Goal: Information Seeking & Learning: Learn about a topic

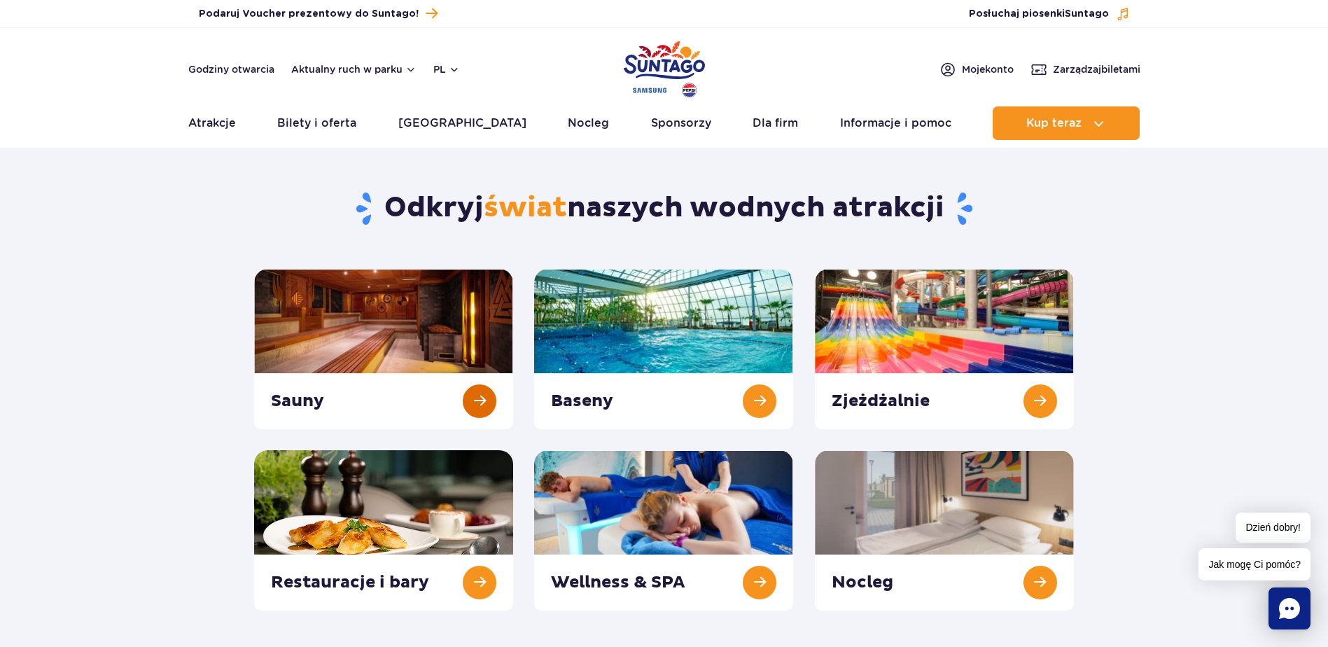
click at [428, 310] on link at bounding box center [383, 349] width 259 height 160
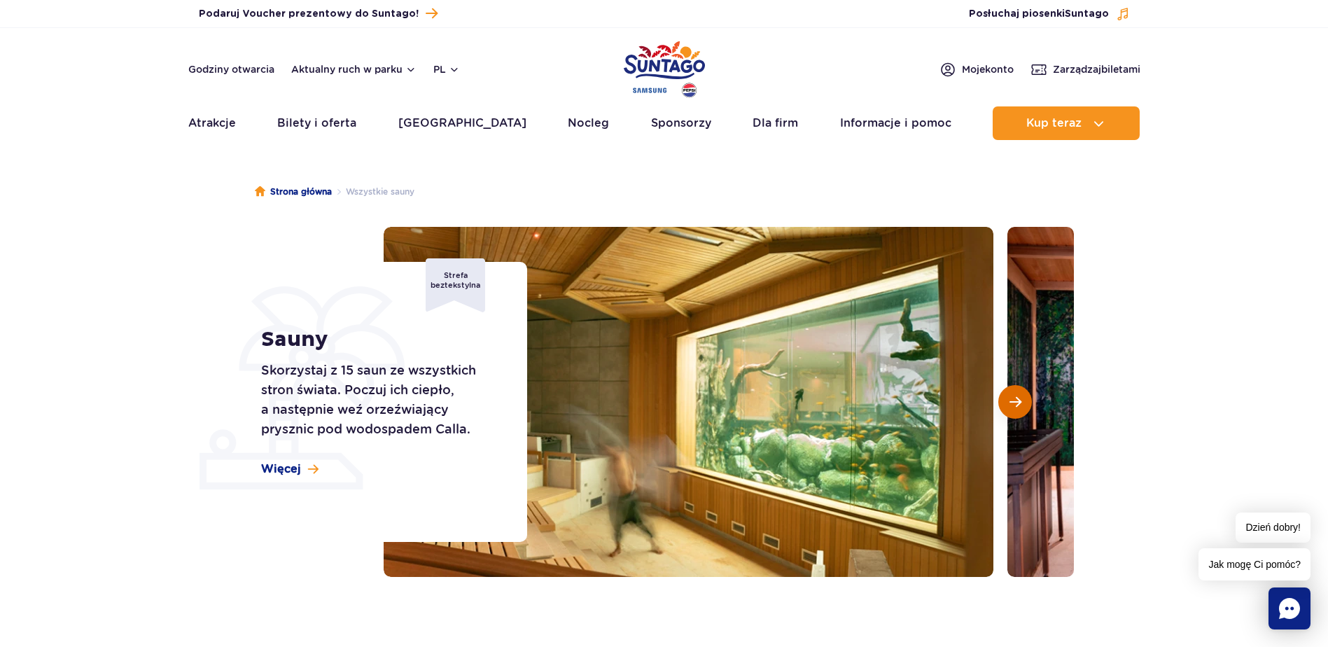
click at [1014, 403] on span "Następny slajd" at bounding box center [1015, 401] width 12 height 13
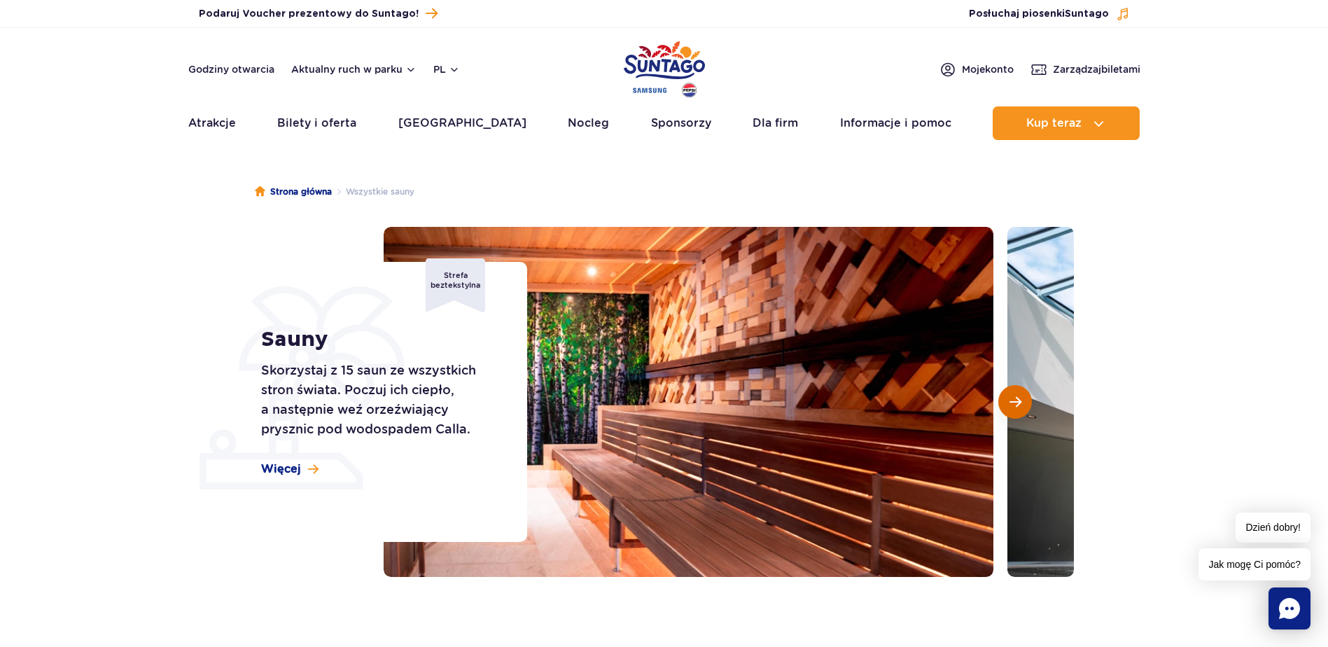
click at [1014, 403] on span "Następny slajd" at bounding box center [1015, 401] width 12 height 13
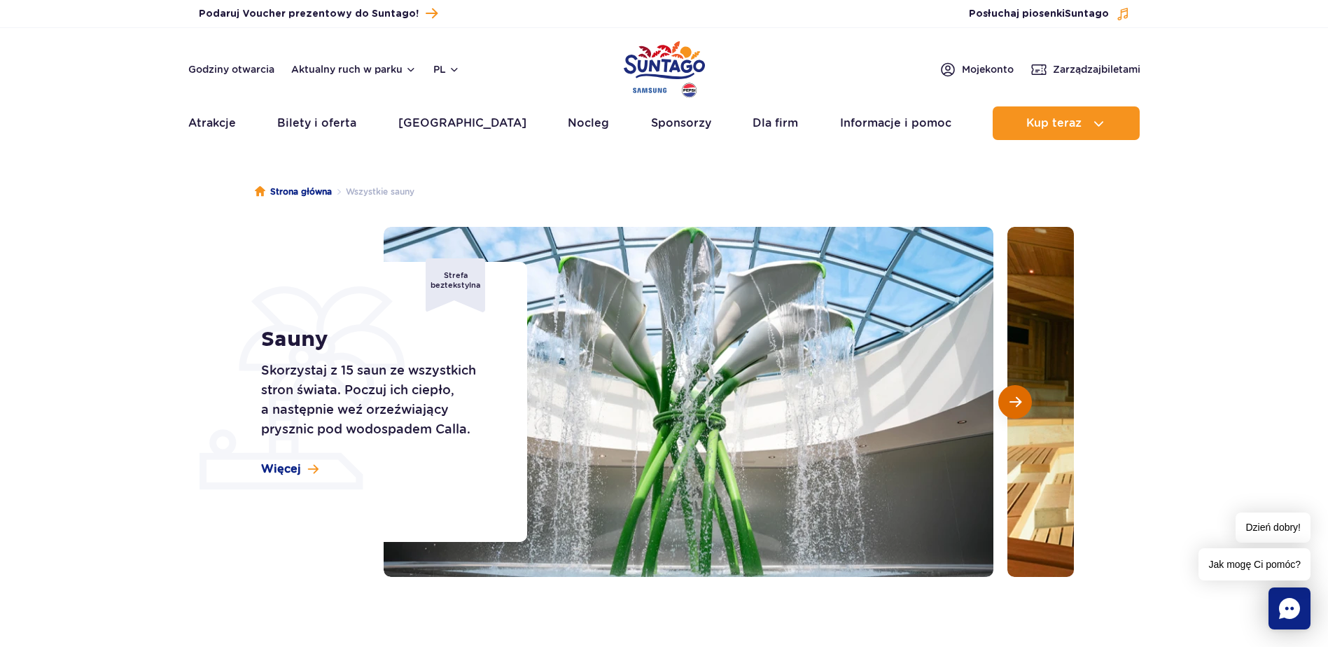
click at [1014, 403] on span "Następny slajd" at bounding box center [1015, 401] width 12 height 13
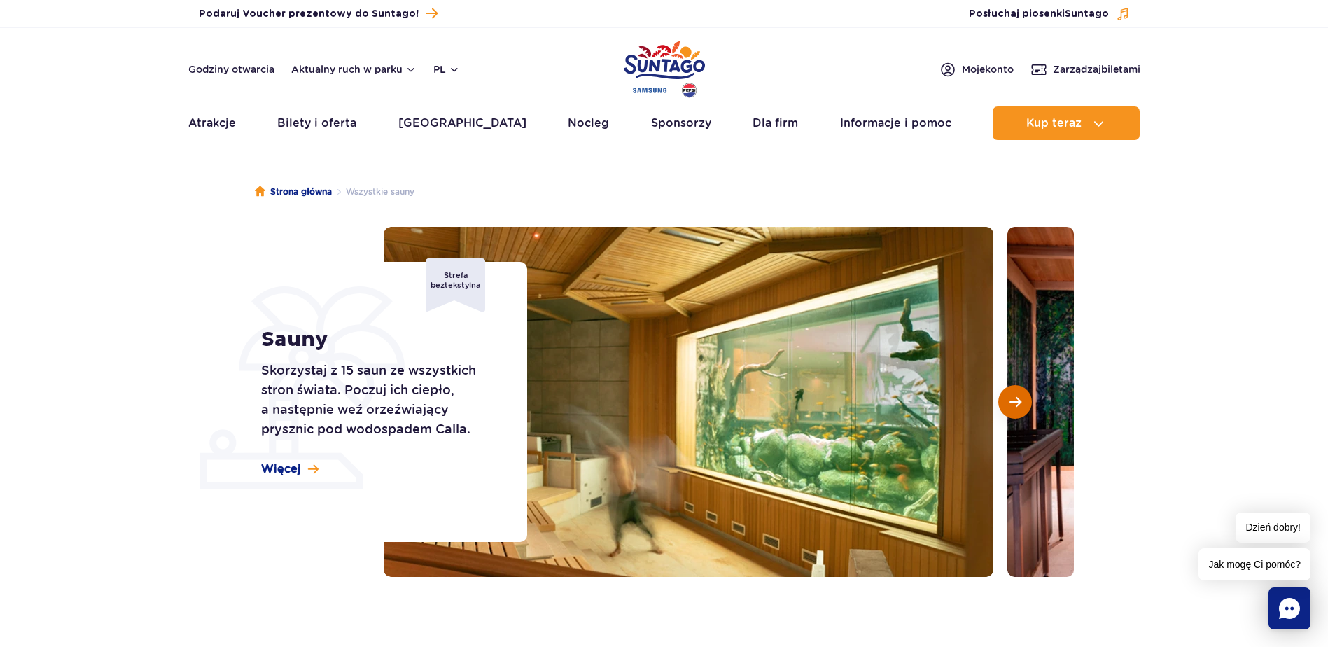
click at [1014, 403] on span "Następny slajd" at bounding box center [1015, 401] width 12 height 13
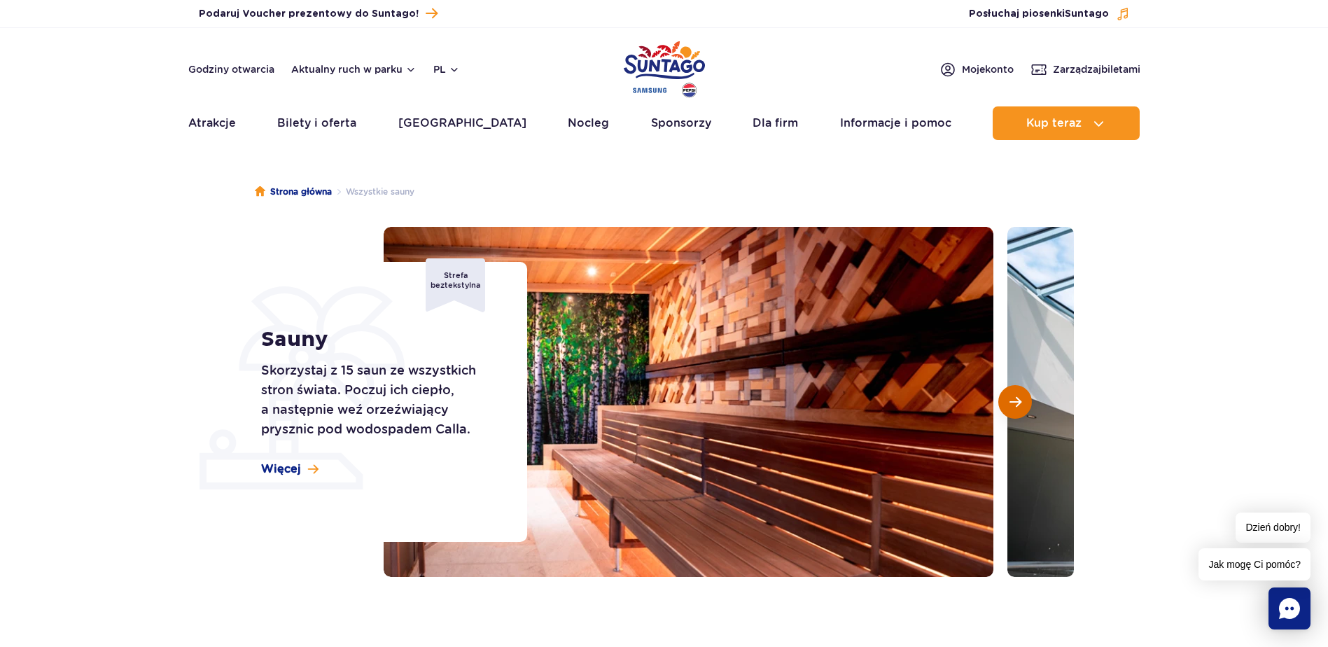
click at [1014, 403] on span "Następny slajd" at bounding box center [1015, 401] width 12 height 13
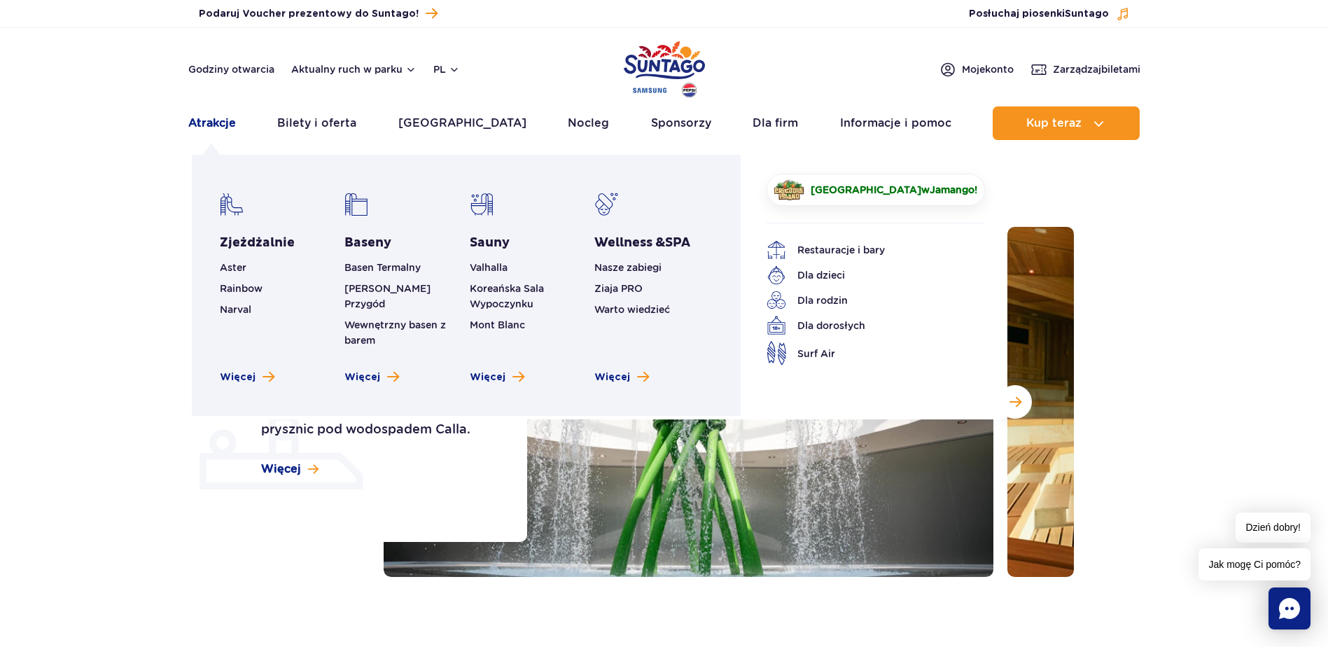
click at [211, 121] on link "Atrakcje" at bounding box center [212, 123] width 48 height 34
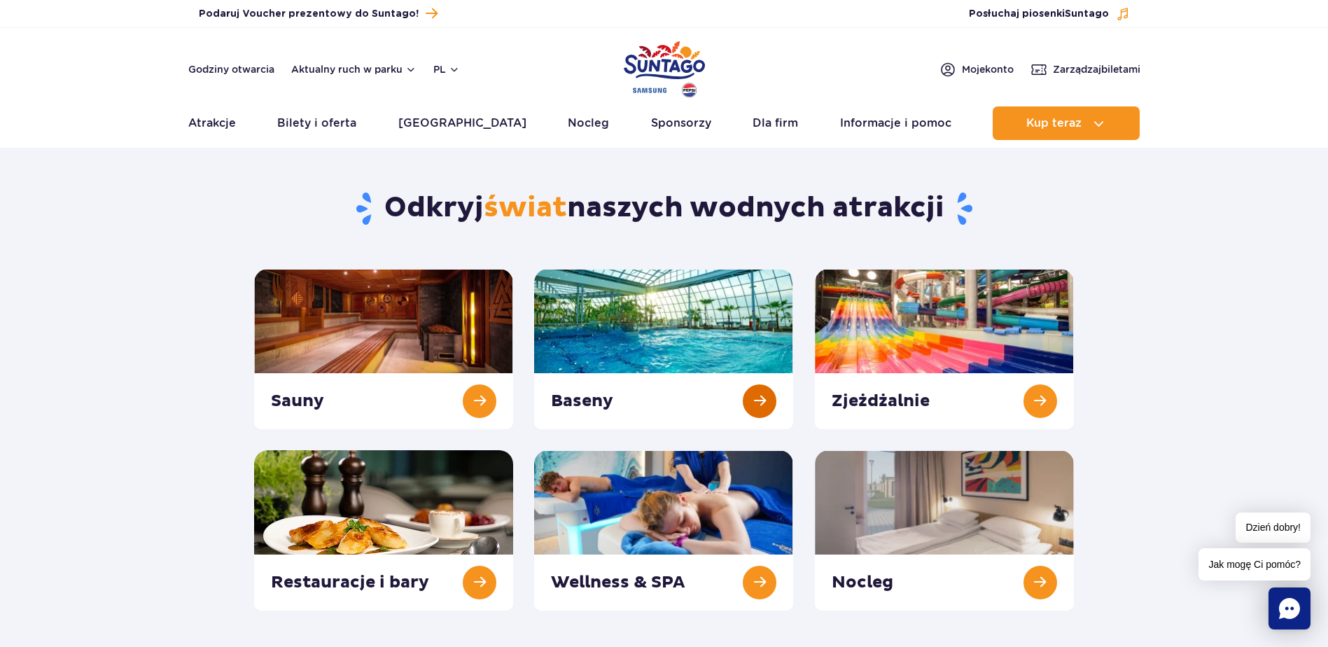
click at [679, 330] on link at bounding box center [663, 349] width 259 height 160
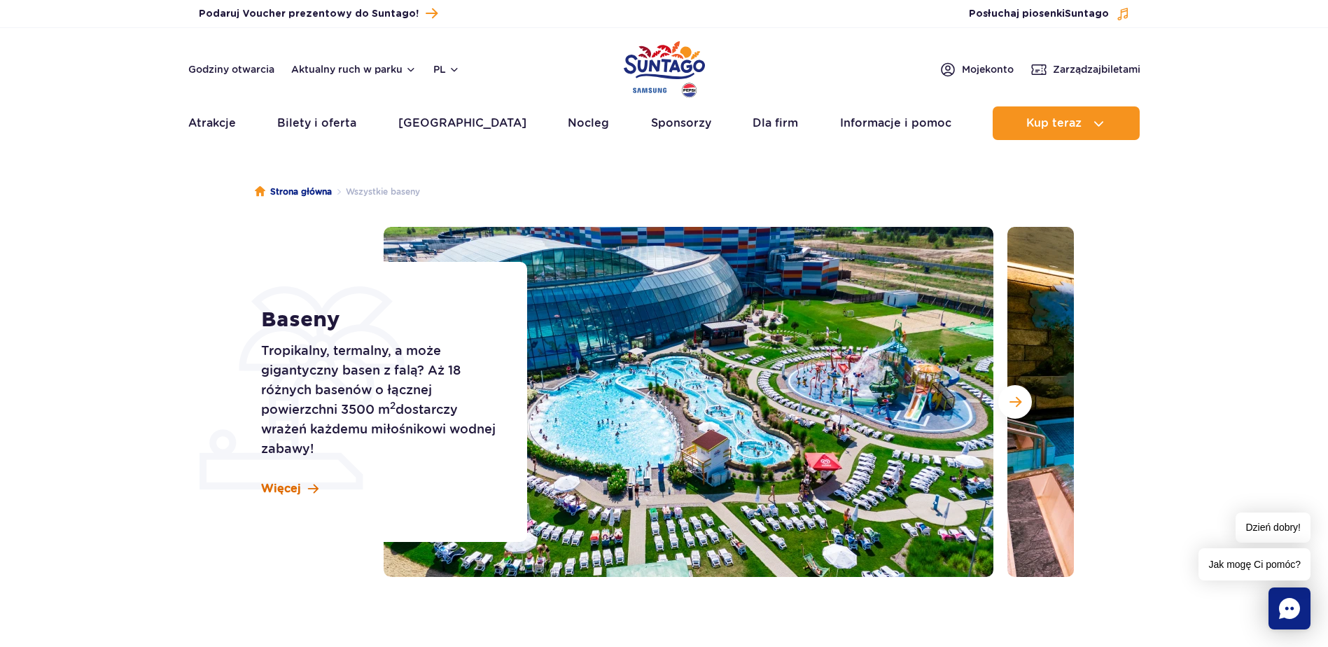
click at [292, 491] on span "Więcej" at bounding box center [281, 488] width 40 height 15
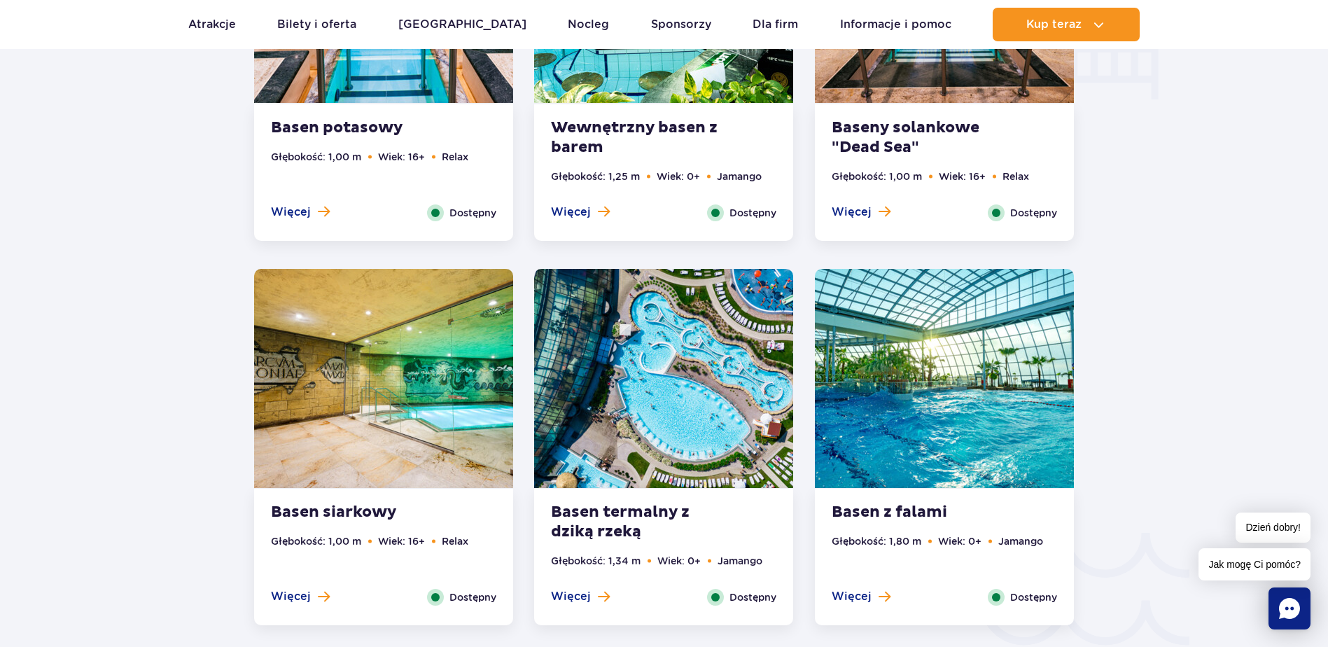
scroll to position [1895, 0]
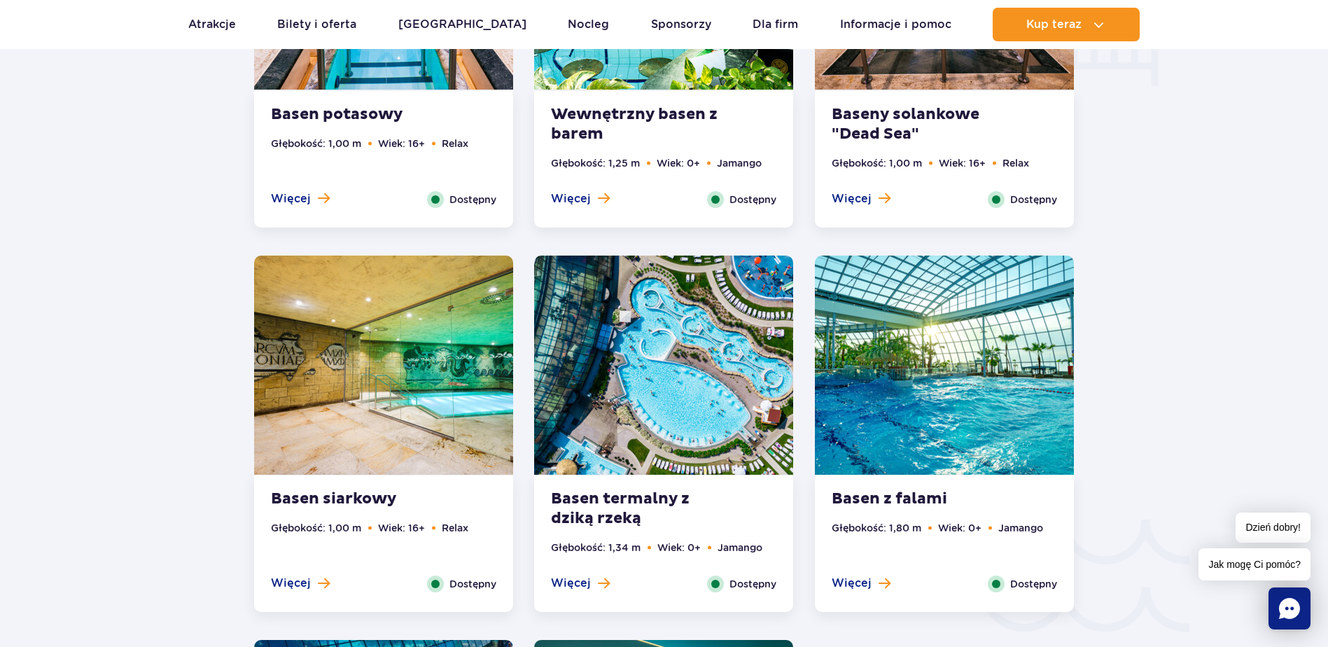
click at [667, 351] on img at bounding box center [663, 364] width 259 height 219
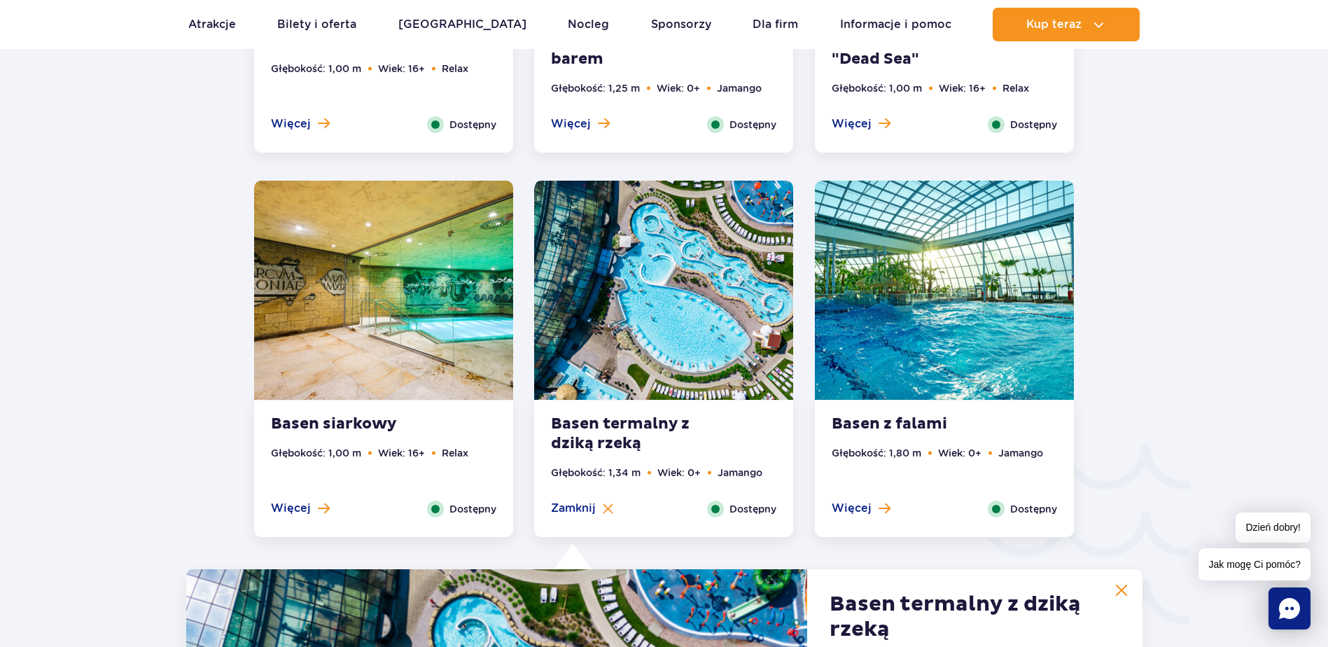
scroll to position [1965, 0]
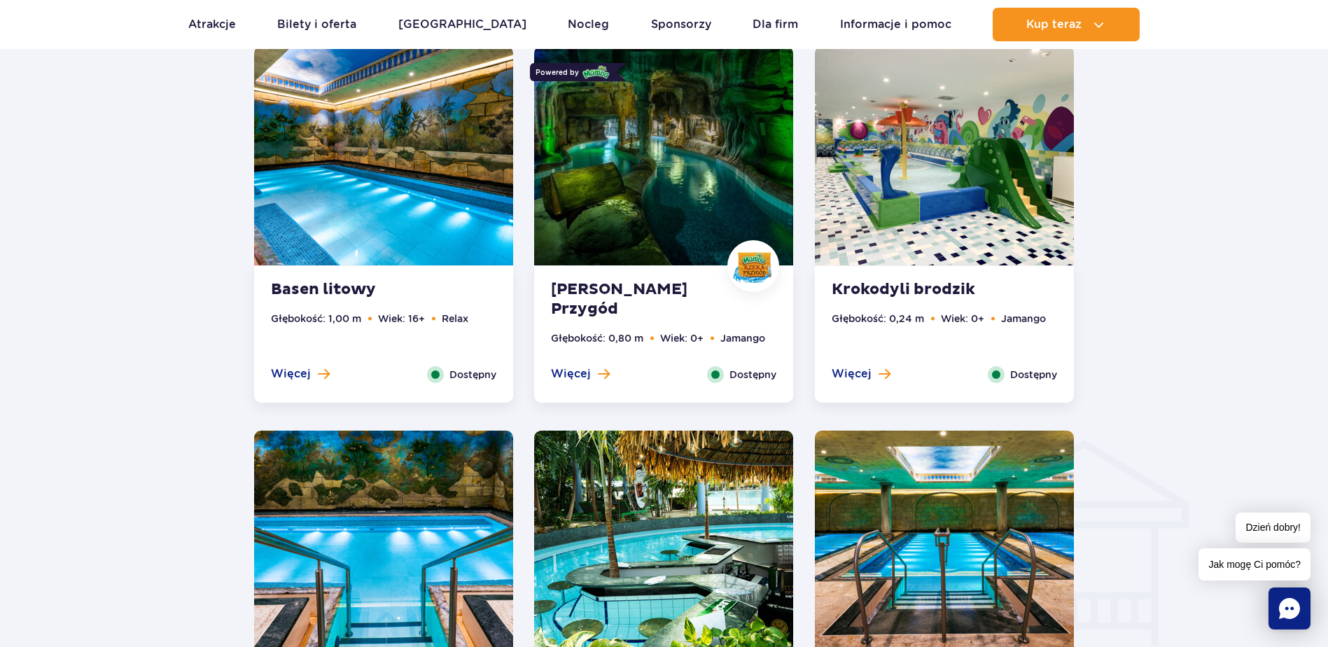
click at [605, 156] on img at bounding box center [663, 155] width 259 height 219
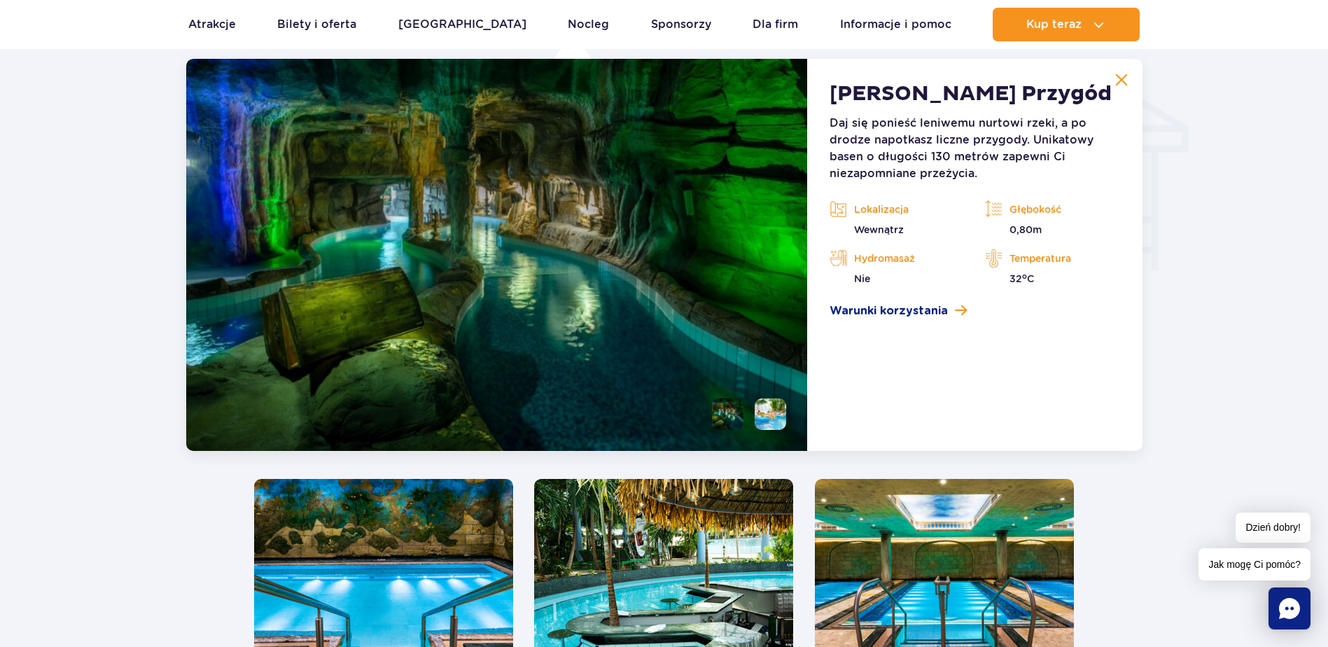
scroll to position [1686, 0]
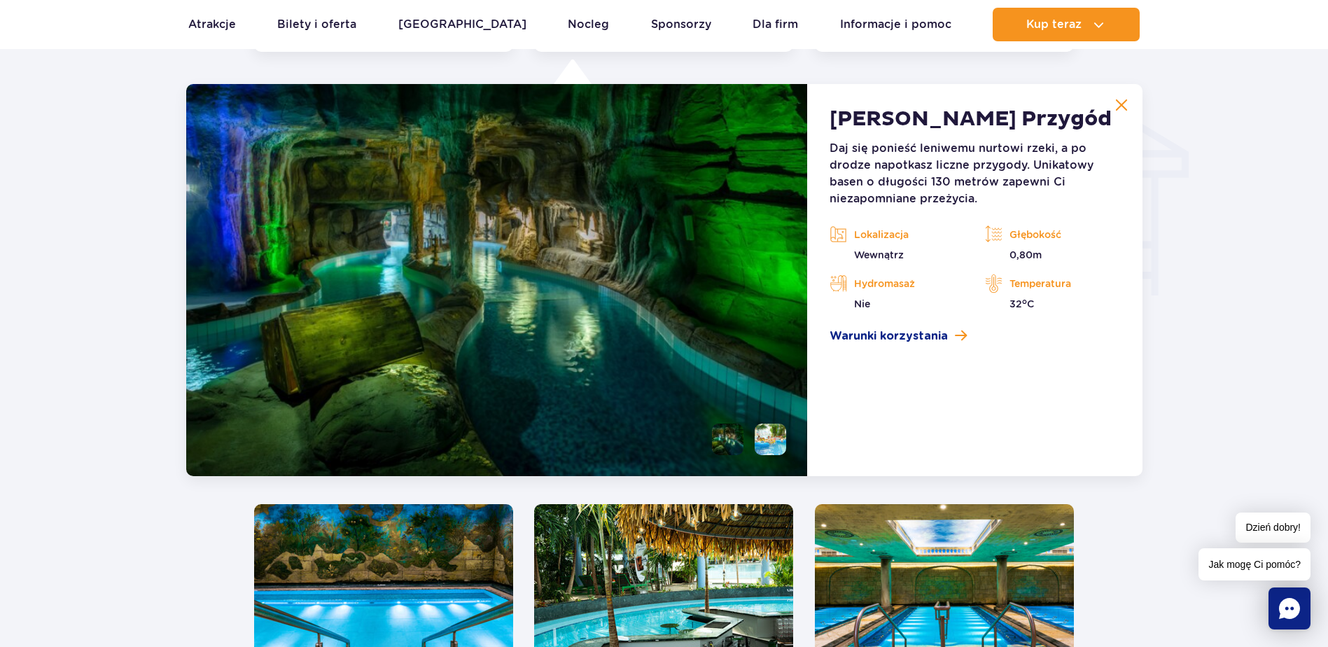
click at [638, 228] on img at bounding box center [496, 280] width 621 height 392
click at [919, 335] on span "Warunki korzystania" at bounding box center [888, 336] width 118 height 17
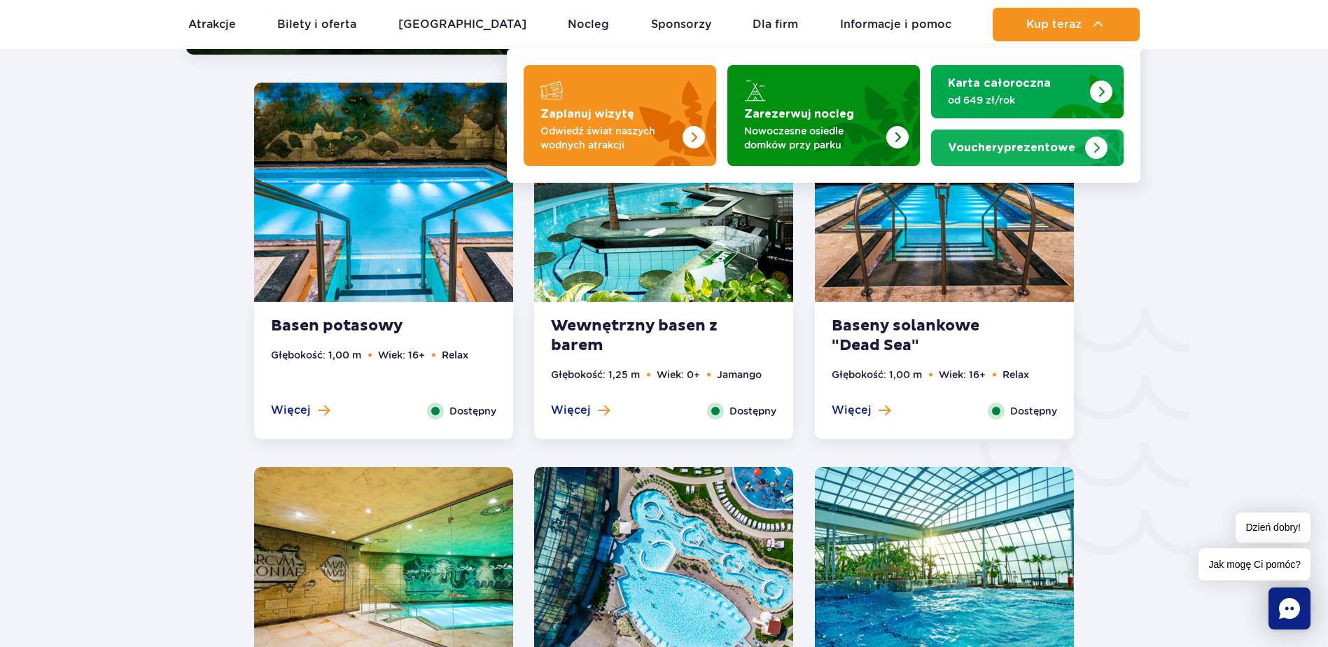
scroll to position [2246, 0]
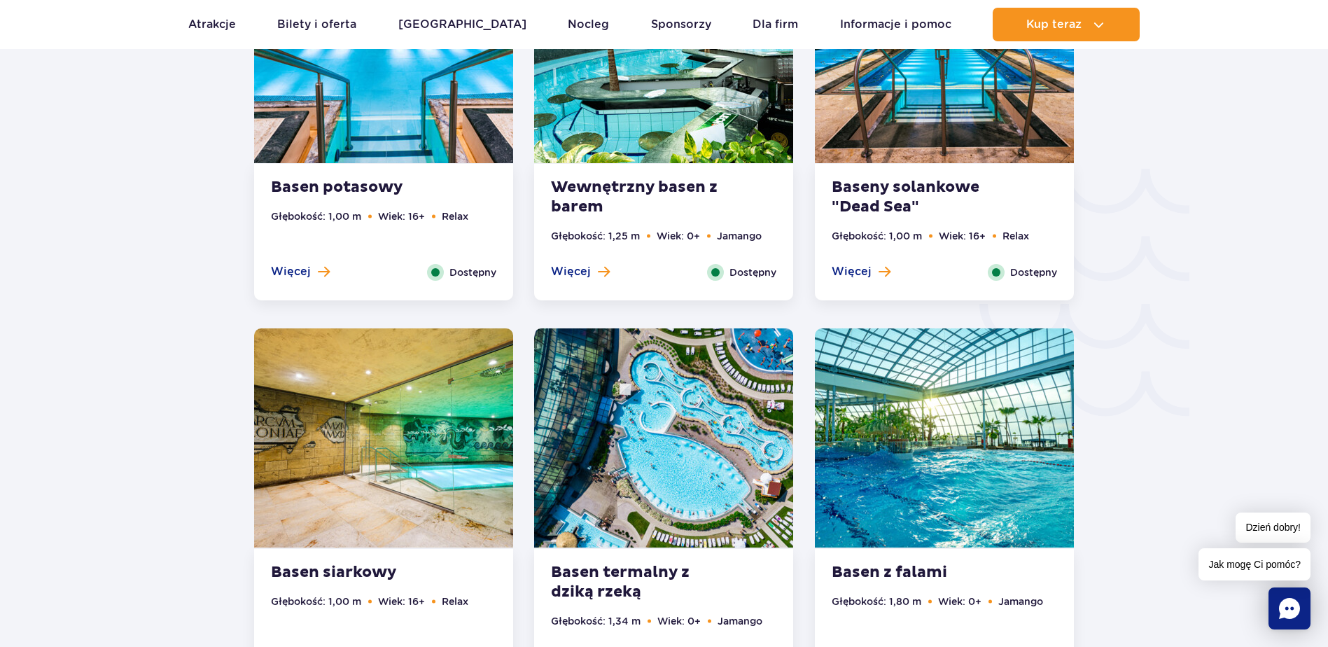
click at [642, 408] on img at bounding box center [663, 437] width 259 height 219
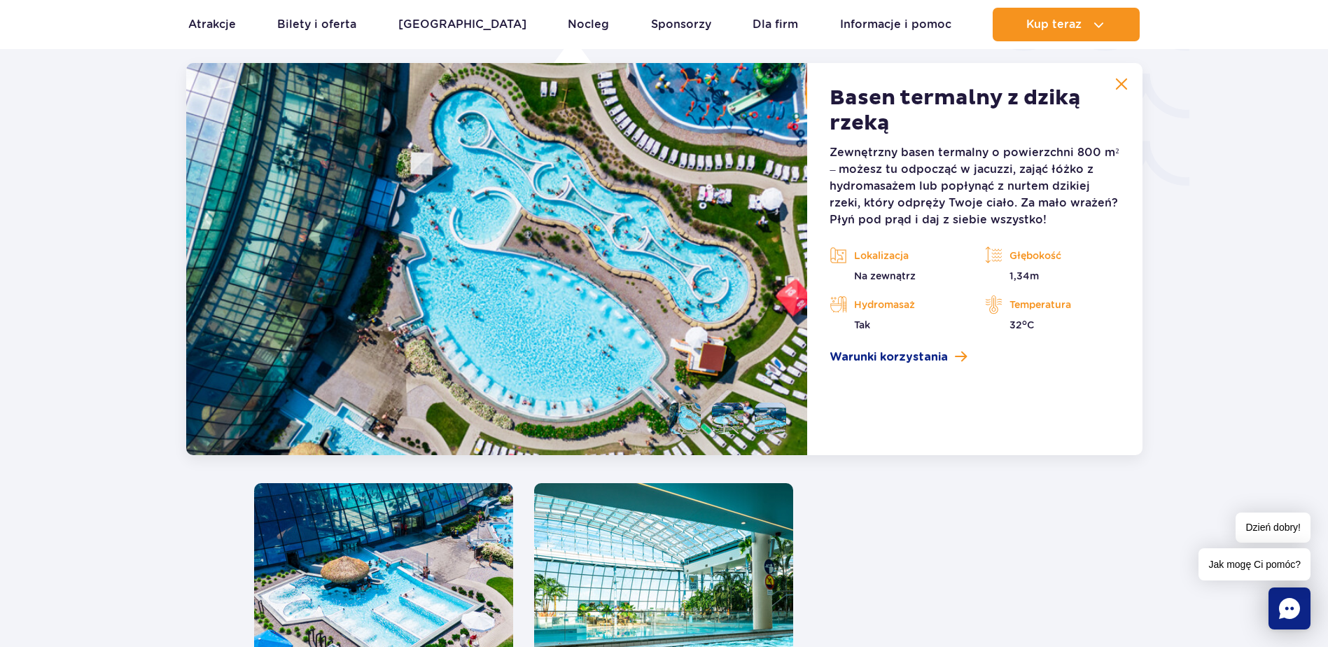
scroll to position [2735, 0]
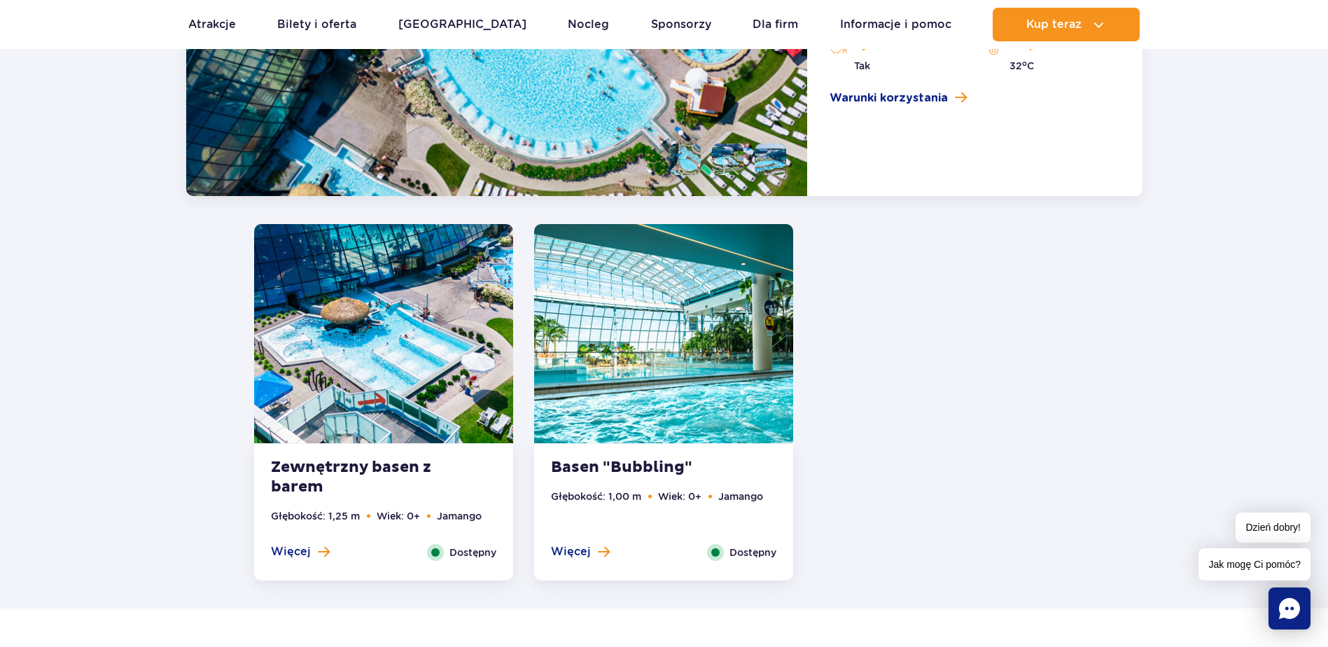
click at [342, 346] on img at bounding box center [383, 333] width 259 height 219
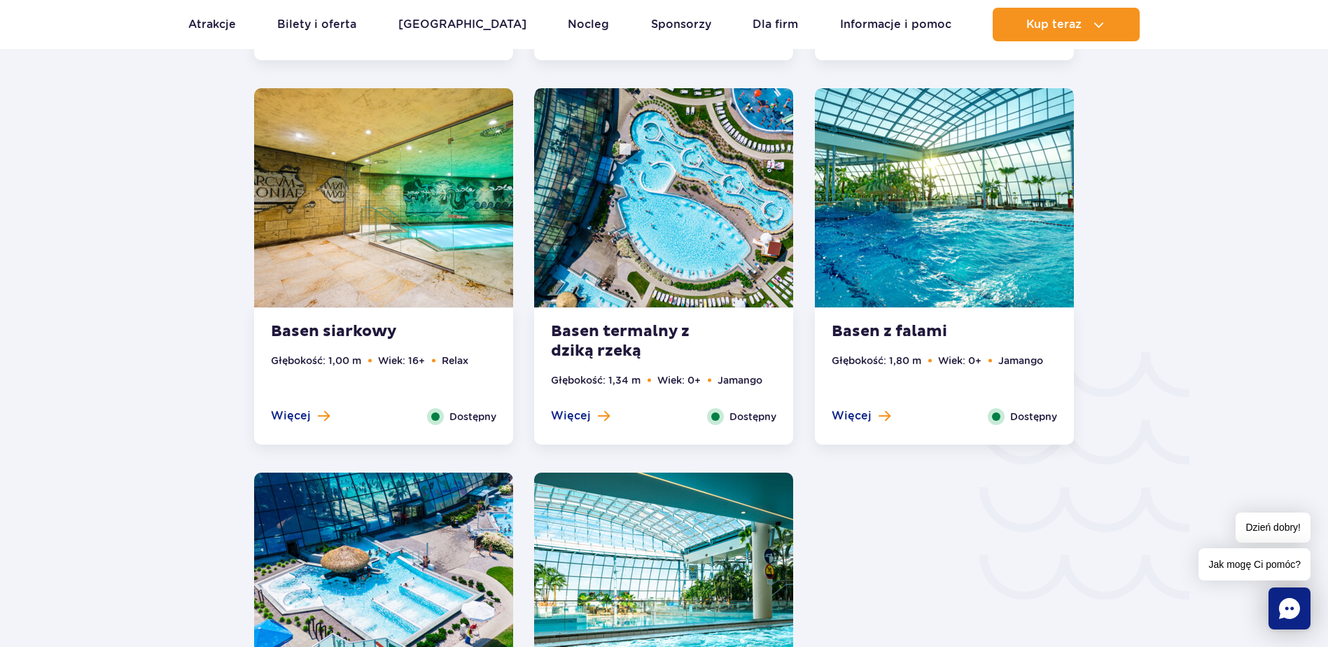
scroll to position [1929, 0]
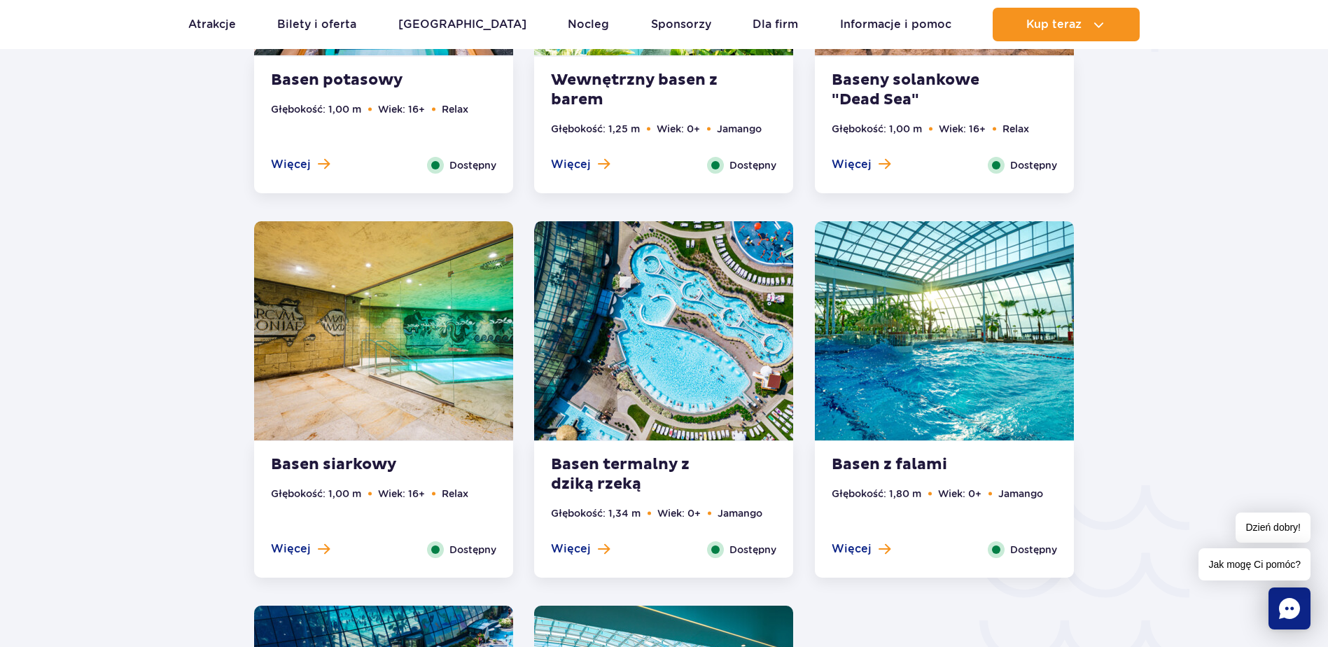
click at [966, 295] on img at bounding box center [944, 330] width 259 height 219
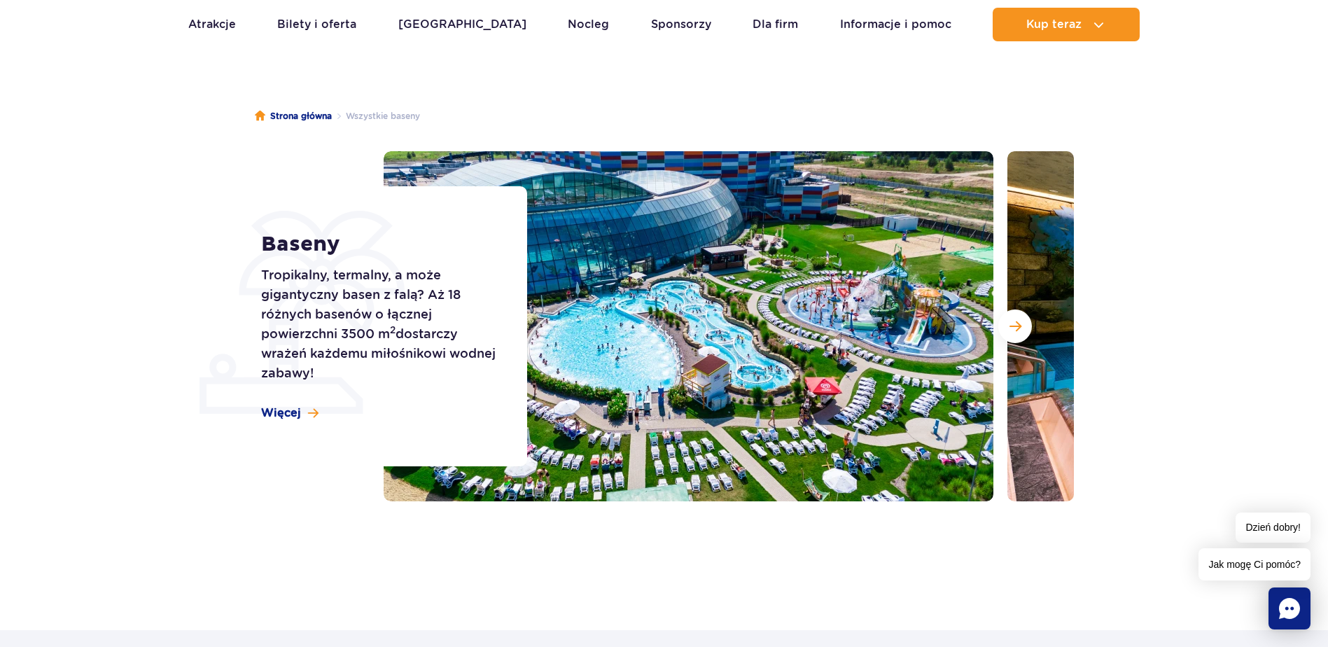
scroll to position [6, 0]
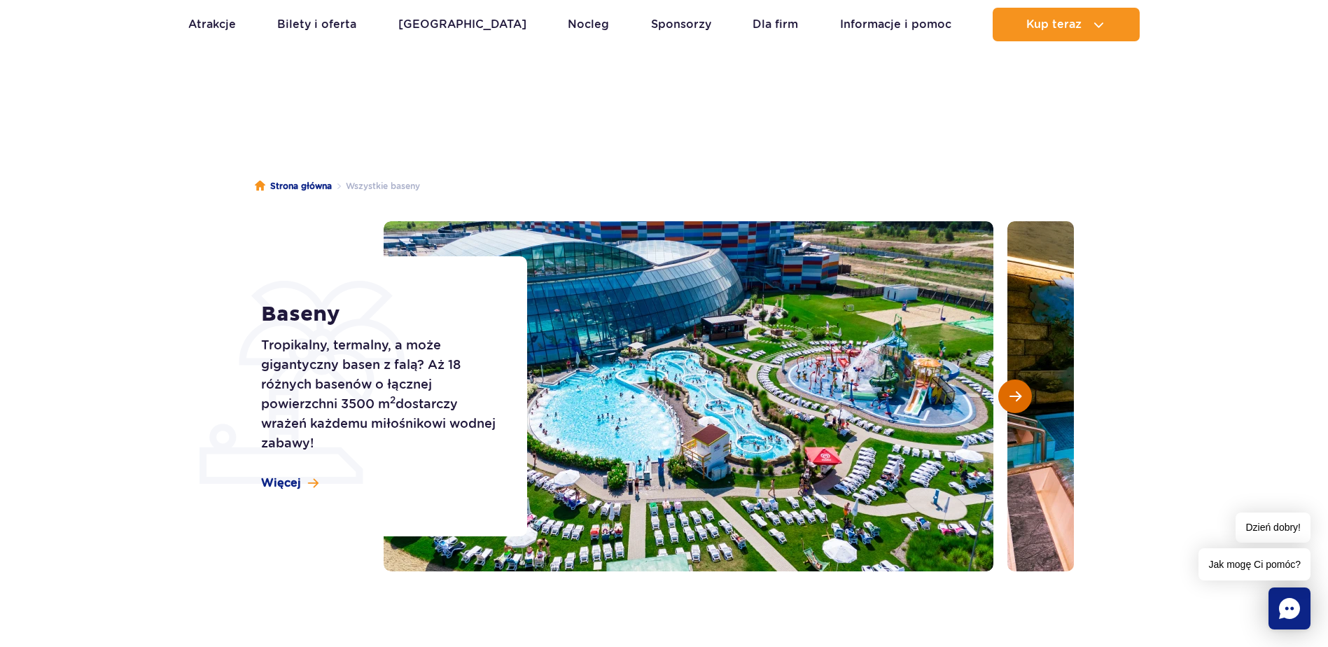
click at [1011, 401] on span "Następny slajd" at bounding box center [1015, 396] width 12 height 13
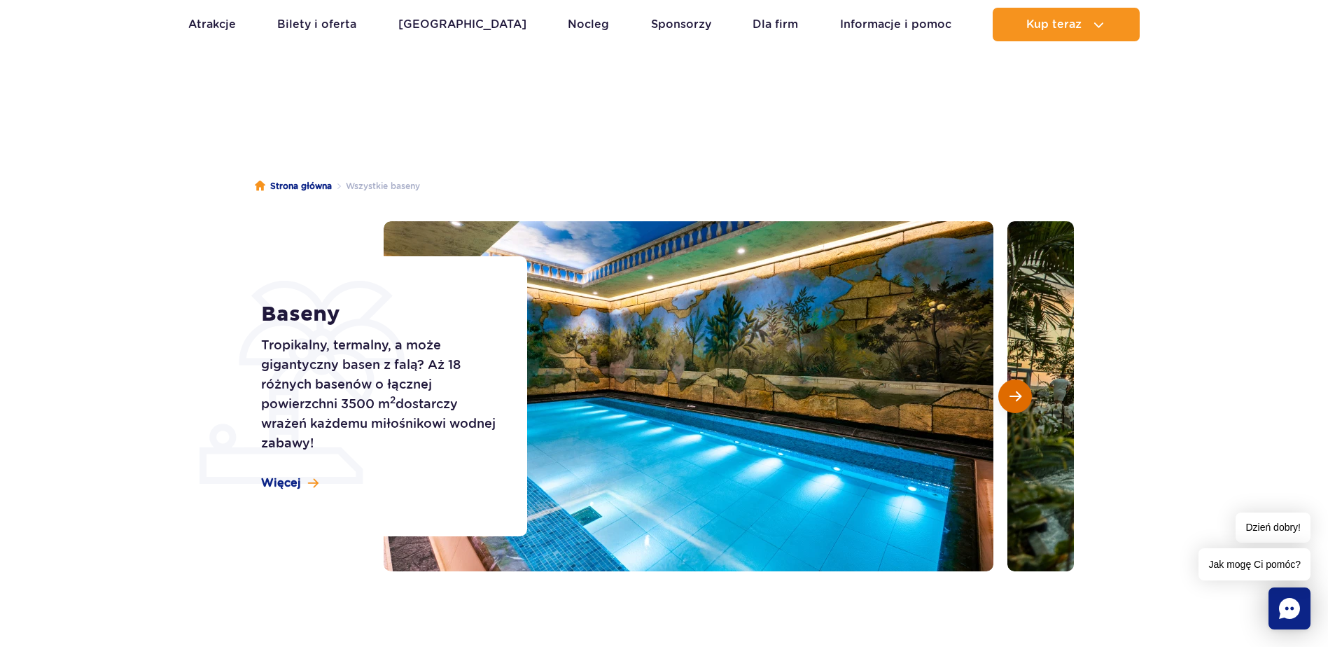
click at [1016, 392] on span "Następny slajd" at bounding box center [1015, 396] width 12 height 13
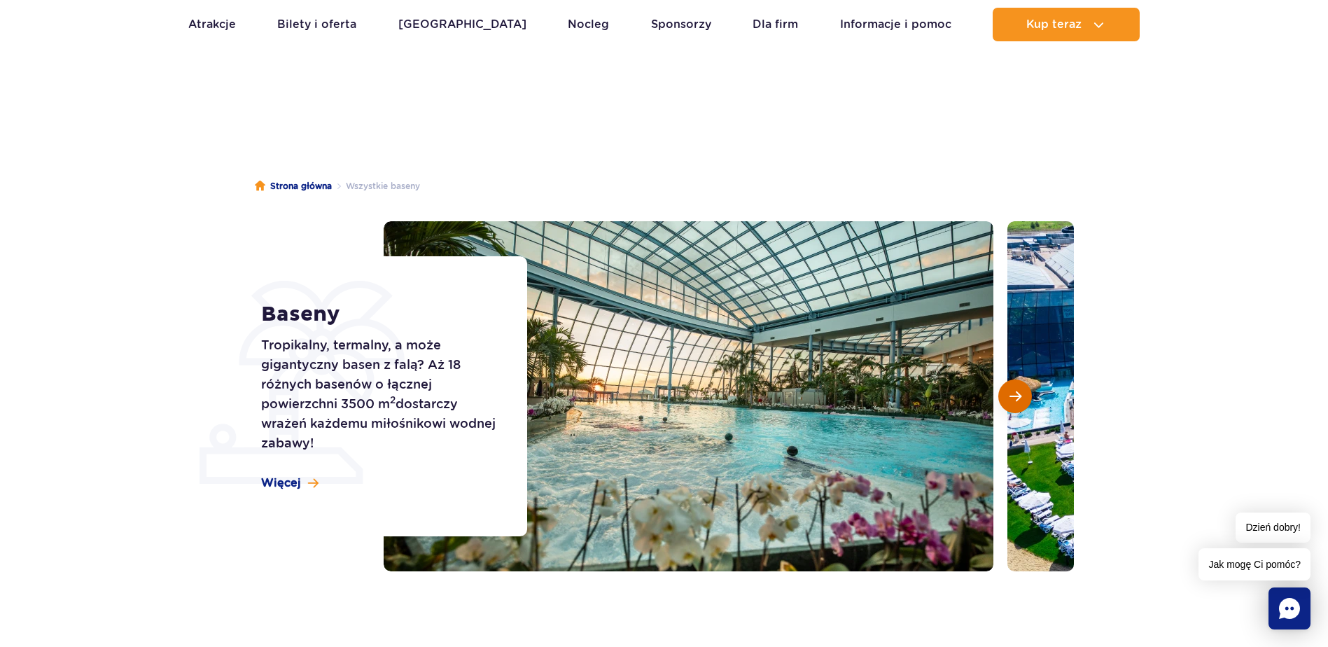
click at [1012, 393] on span "Następny slajd" at bounding box center [1015, 396] width 12 height 13
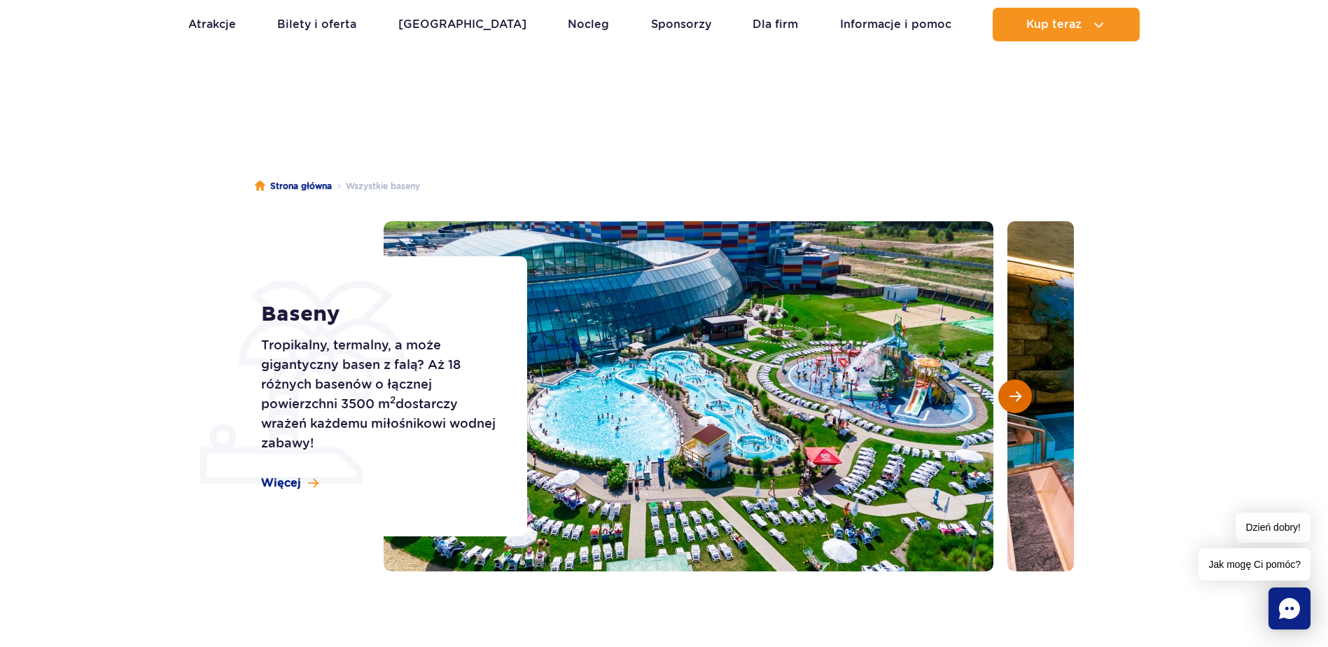
click at [1012, 393] on span "Następny slajd" at bounding box center [1015, 396] width 12 height 13
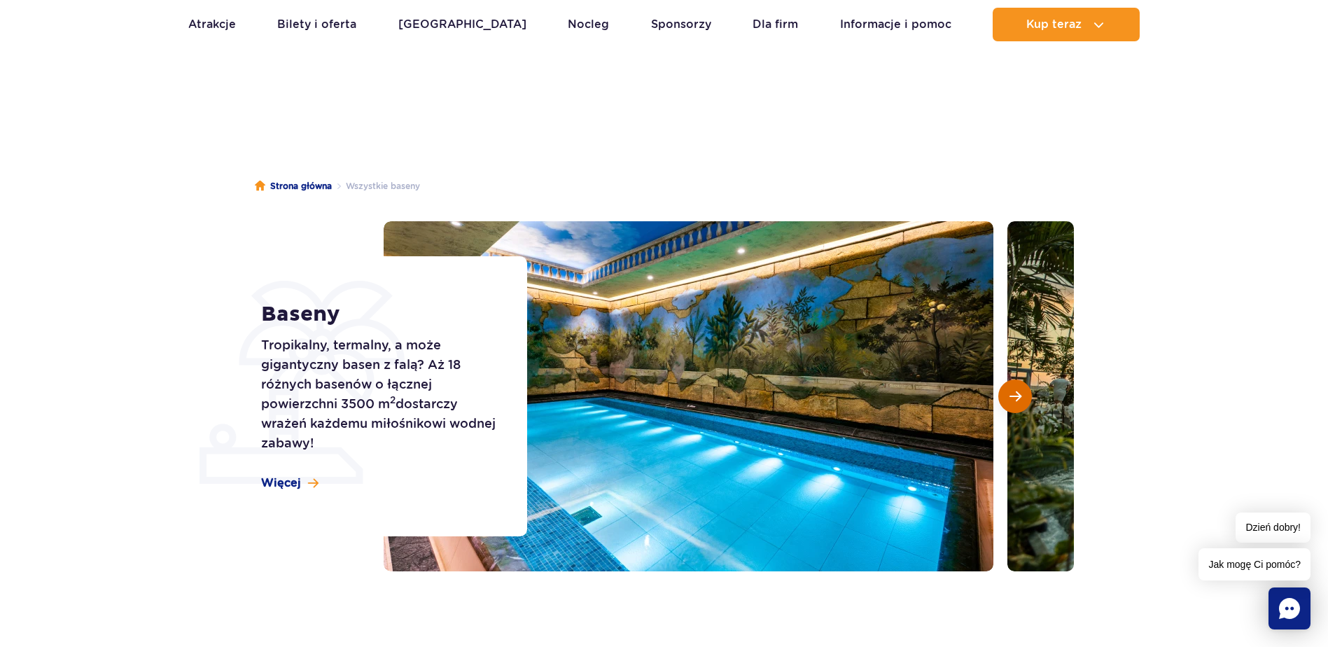
click at [1012, 393] on span "Następny slajd" at bounding box center [1015, 396] width 12 height 13
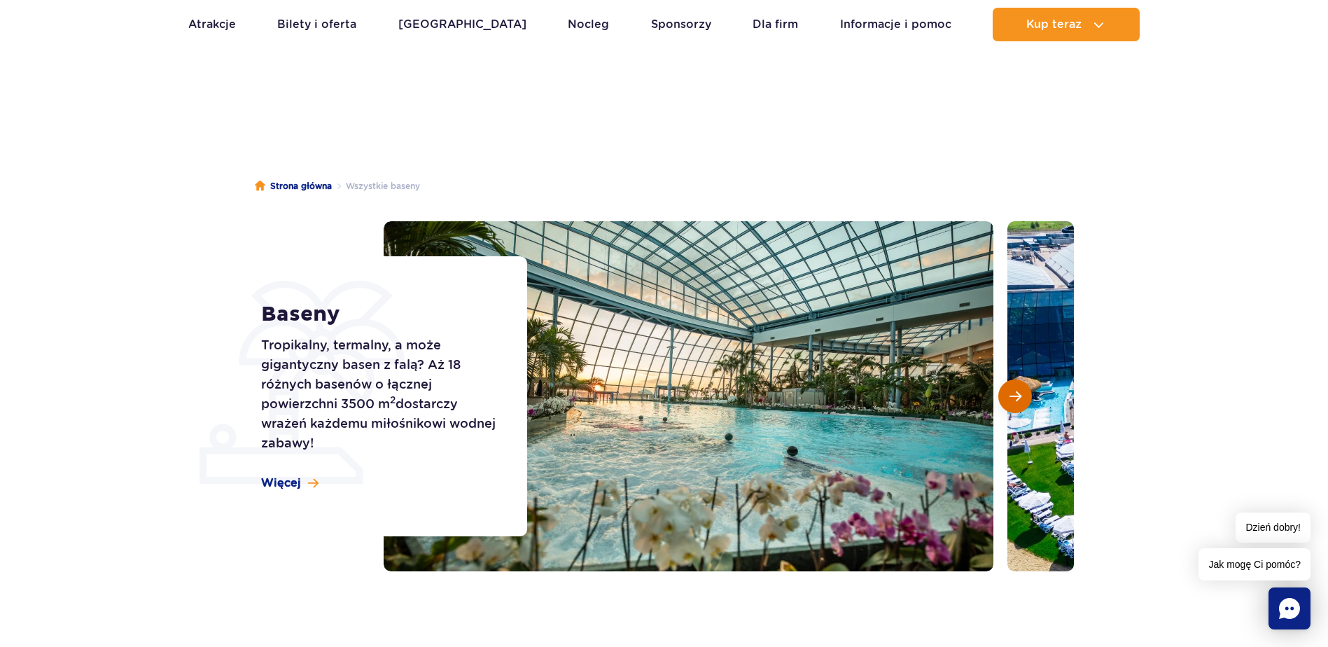
click at [1012, 393] on span "Następny slajd" at bounding box center [1015, 396] width 12 height 13
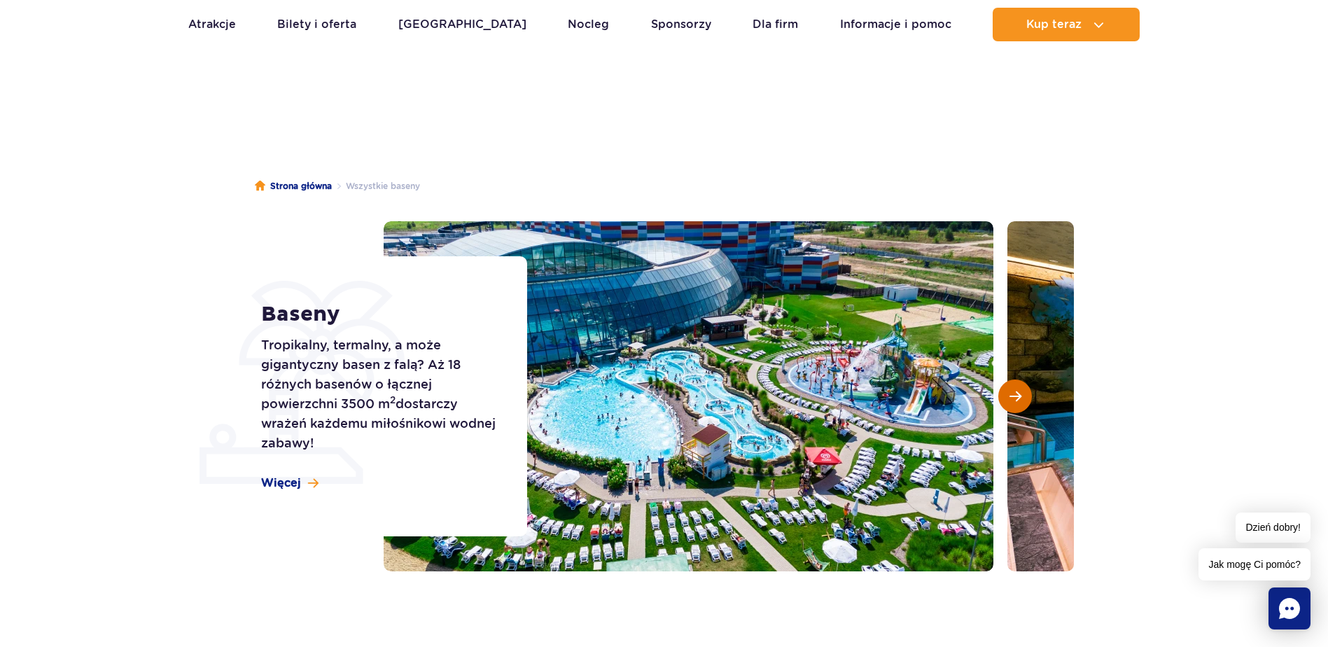
click at [1012, 393] on span "Następny slajd" at bounding box center [1015, 396] width 12 height 13
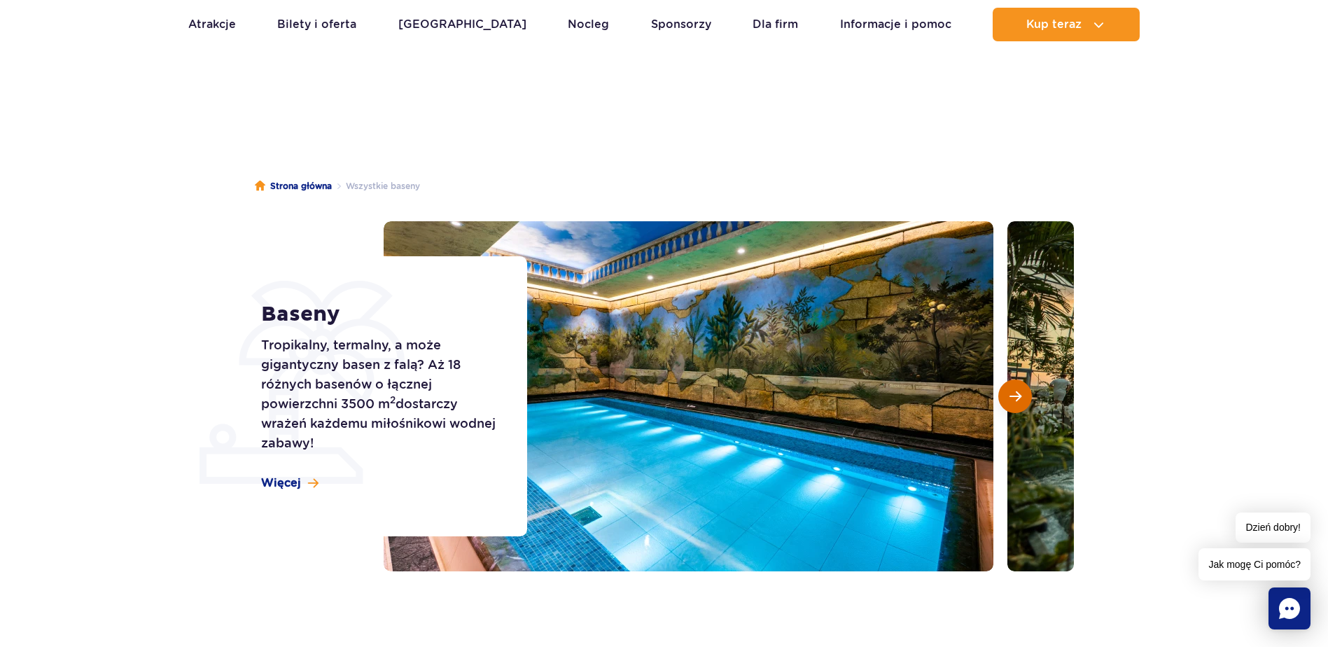
click at [1012, 393] on span "Następny slajd" at bounding box center [1015, 396] width 12 height 13
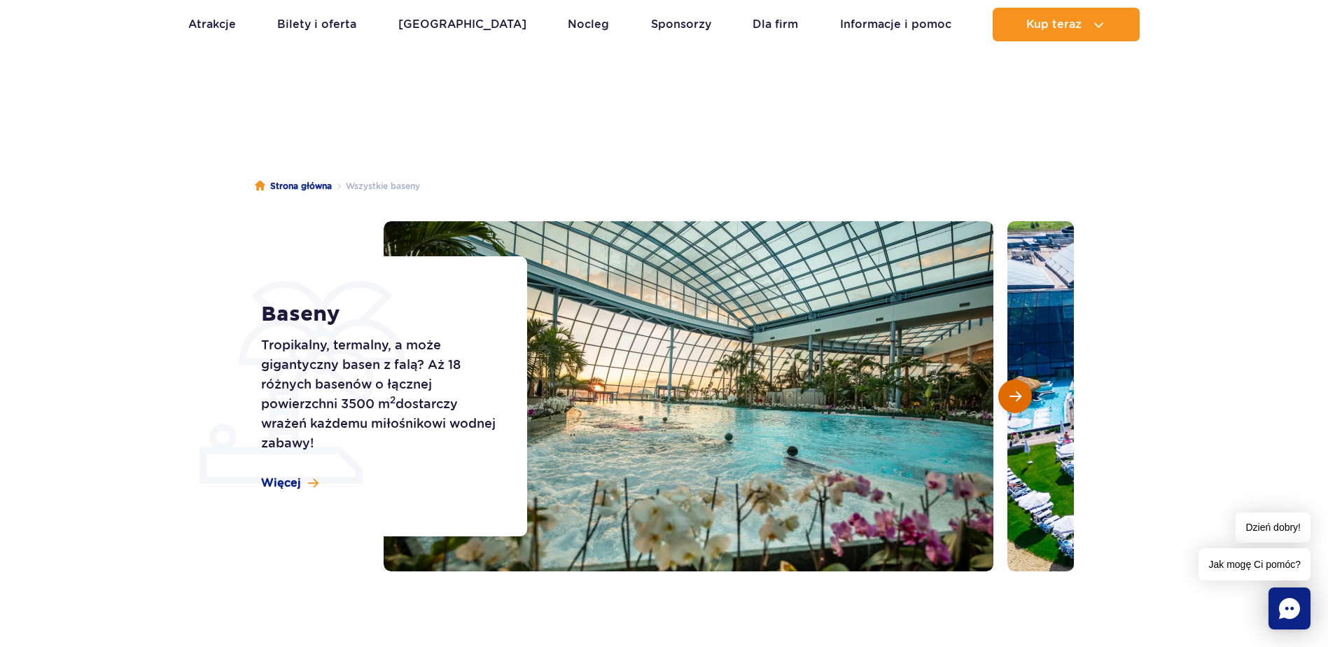
click at [1011, 395] on span "Następny slajd" at bounding box center [1015, 396] width 12 height 13
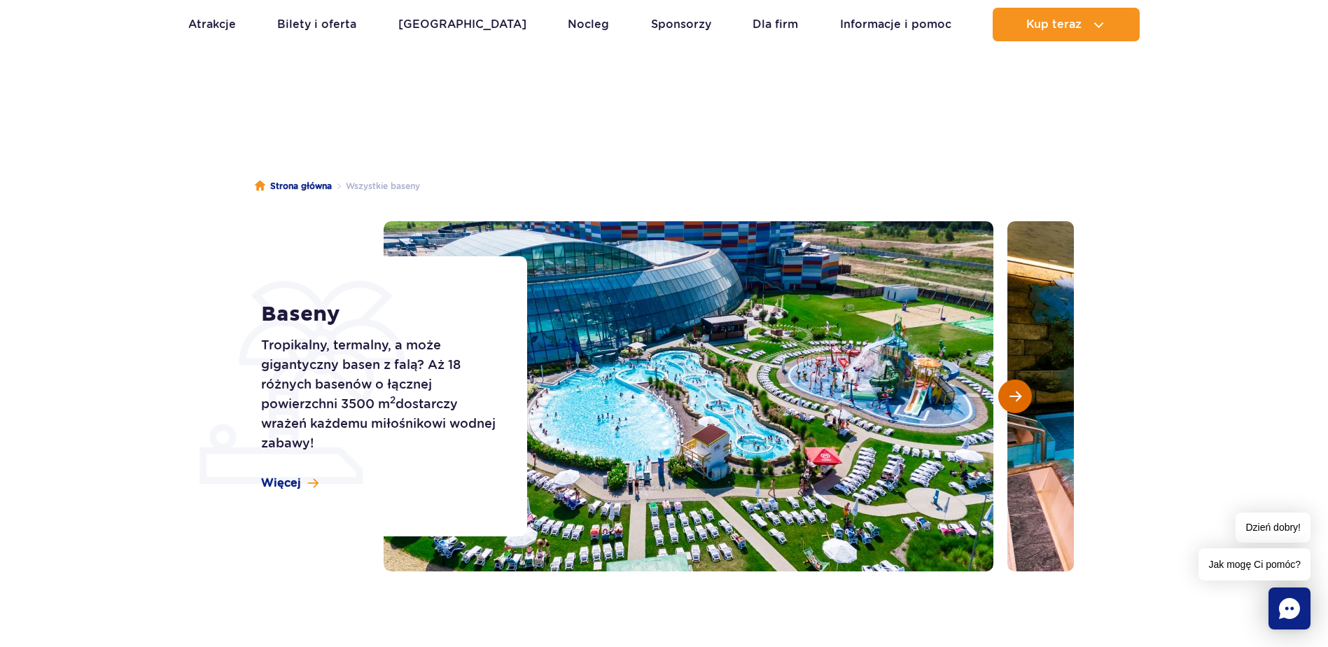
click at [1012, 398] on span "Następny slajd" at bounding box center [1015, 396] width 12 height 13
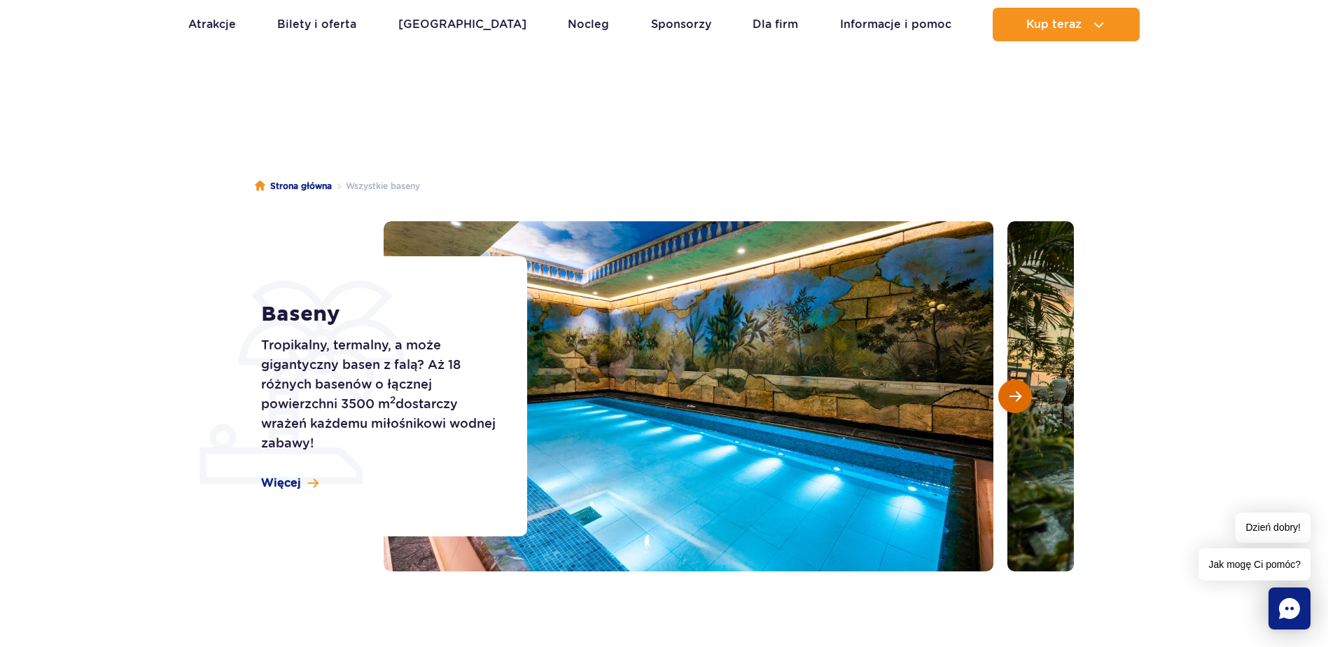
click at [1012, 398] on span "Następny slajd" at bounding box center [1015, 396] width 12 height 13
